Goal: Navigation & Orientation: Go to known website

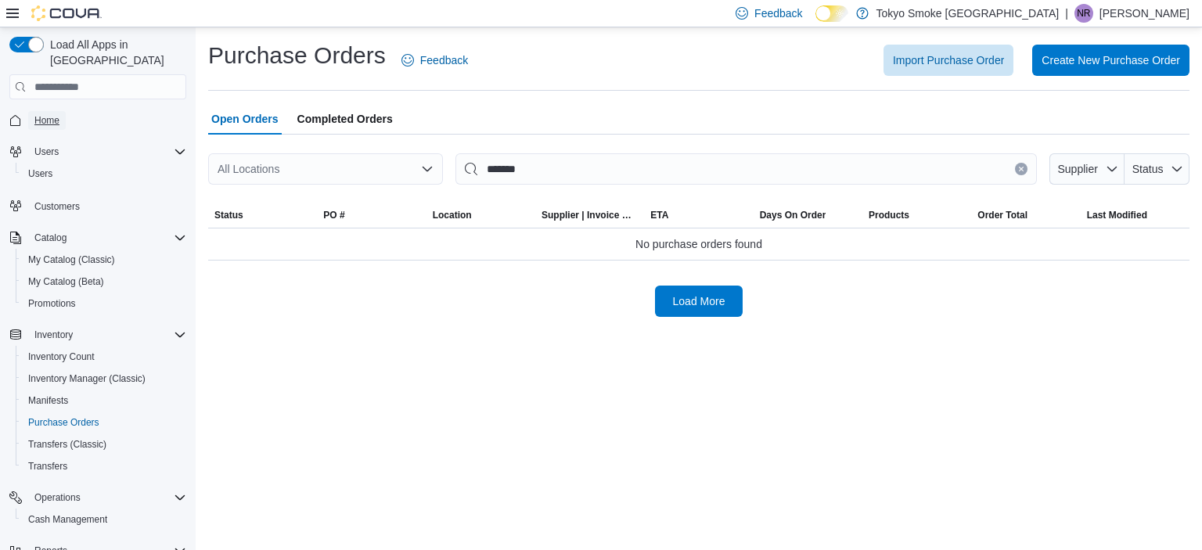
click at [50, 114] on span "Home" at bounding box center [46, 120] width 25 height 13
